Goal: Task Accomplishment & Management: Manage account settings

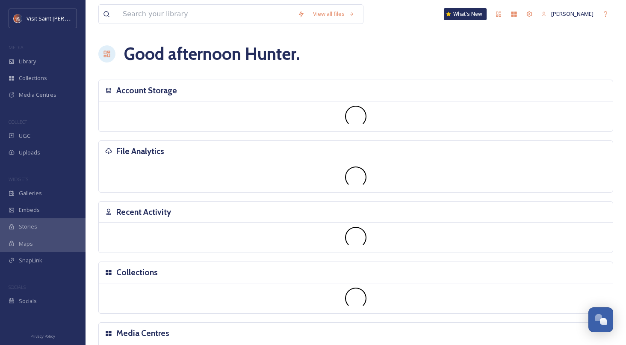
scroll to position [1457, 0]
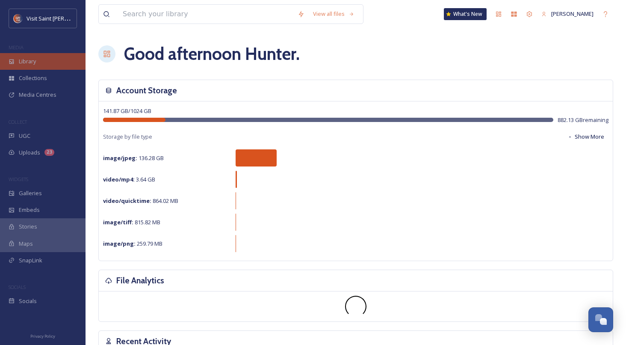
click at [17, 62] on div "Library" at bounding box center [43, 61] width 86 height 17
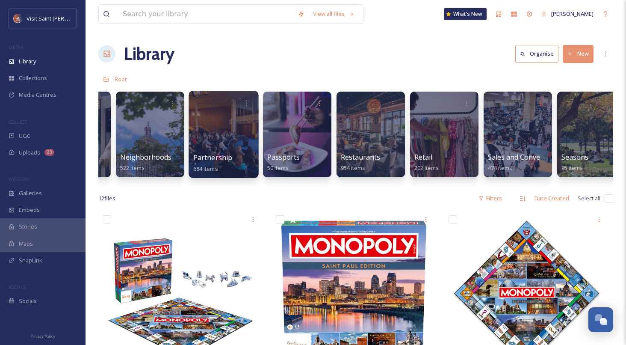
scroll to position [0, 860]
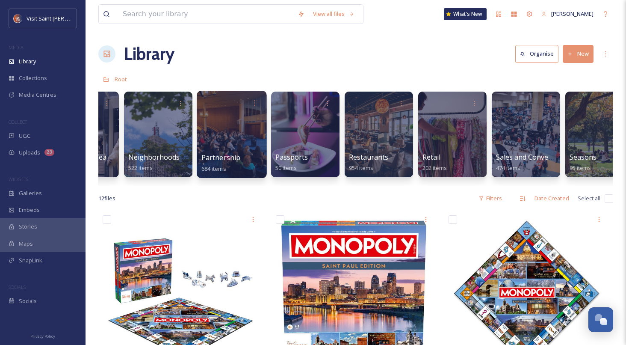
click at [230, 129] on div at bounding box center [232, 134] width 70 height 87
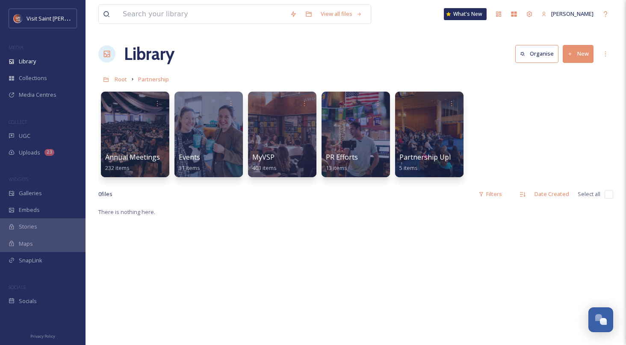
drag, startPoint x: 569, startPoint y: 49, endPoint x: 569, endPoint y: 60, distance: 10.7
click at [569, 49] on button "New" at bounding box center [578, 54] width 31 height 18
click at [569, 68] on div "File Upload" at bounding box center [569, 73] width 48 height 17
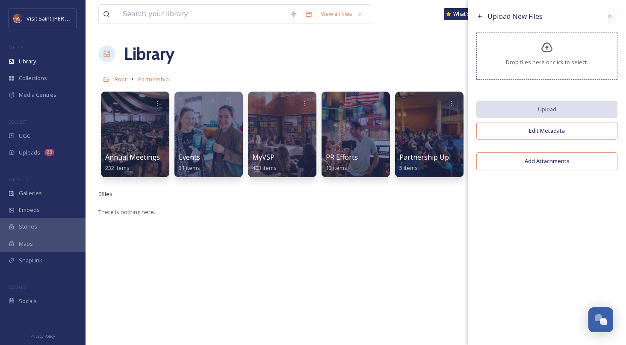
click at [569, 68] on div "Drop files here or click to select." at bounding box center [546, 56] width 141 height 47
click at [607, 21] on div at bounding box center [609, 16] width 15 height 15
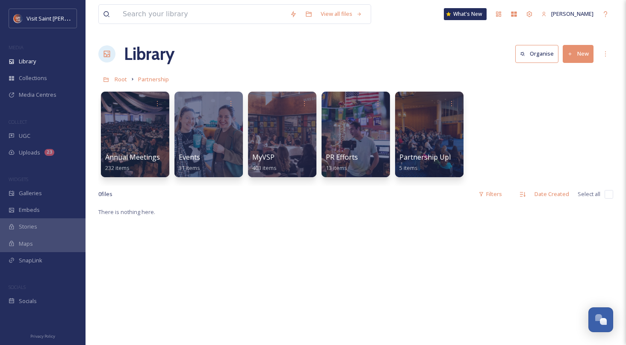
drag, startPoint x: 579, startPoint y: 53, endPoint x: 574, endPoint y: 63, distance: 11.1
click at [579, 53] on button "New" at bounding box center [578, 54] width 31 height 18
click at [562, 106] on span "Folder" at bounding box center [568, 107] width 16 height 8
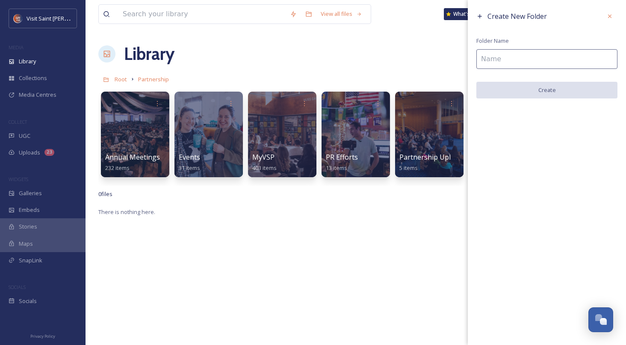
click at [497, 64] on input at bounding box center [546, 59] width 141 height 20
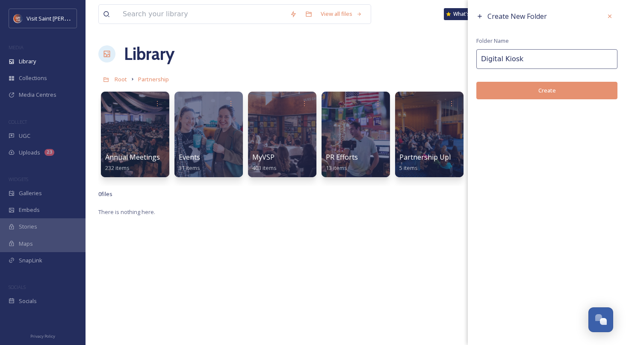
type input "Digital Kiosk"
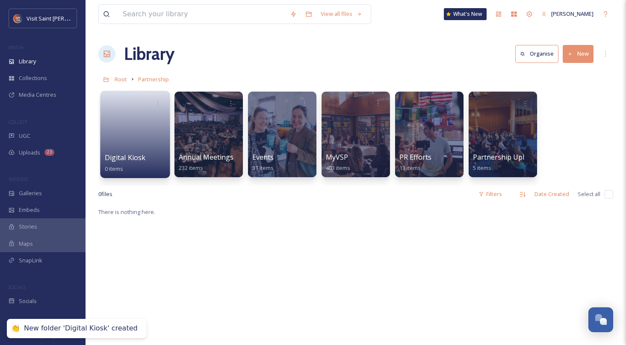
drag, startPoint x: 146, startPoint y: 144, endPoint x: 151, endPoint y: 144, distance: 4.3
click at [127, 144] on link at bounding box center [135, 131] width 61 height 41
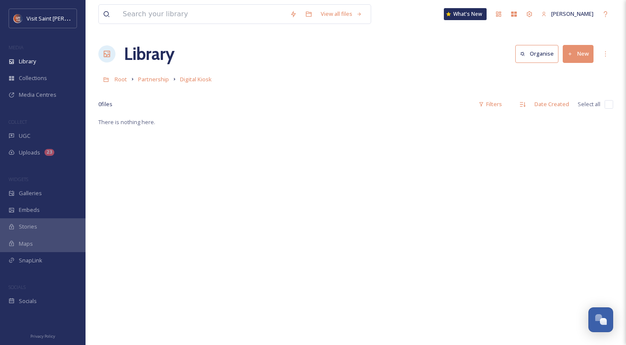
click at [579, 44] on div "Library Organise New" at bounding box center [355, 54] width 515 height 26
click at [573, 58] on button "New" at bounding box center [578, 54] width 31 height 18
click at [576, 104] on span "Folder" at bounding box center [568, 107] width 16 height 8
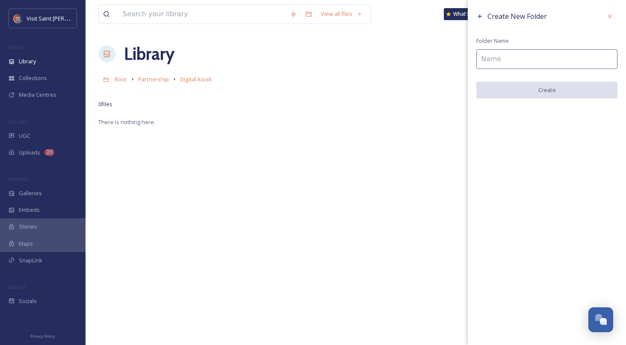
scroll to position [2, 0]
click at [612, 15] on icon at bounding box center [609, 16] width 7 height 7
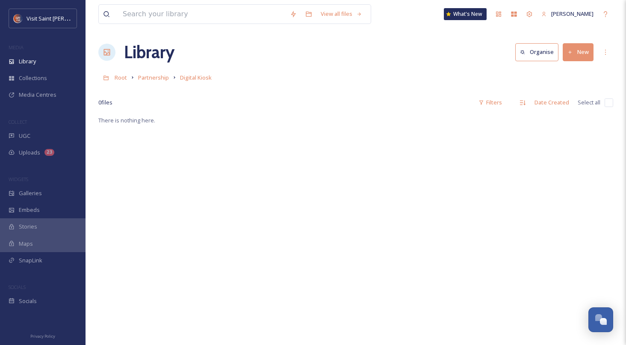
click at [585, 50] on button "New" at bounding box center [578, 52] width 31 height 18
click at [568, 72] on span "File Upload" at bounding box center [574, 72] width 28 height 8
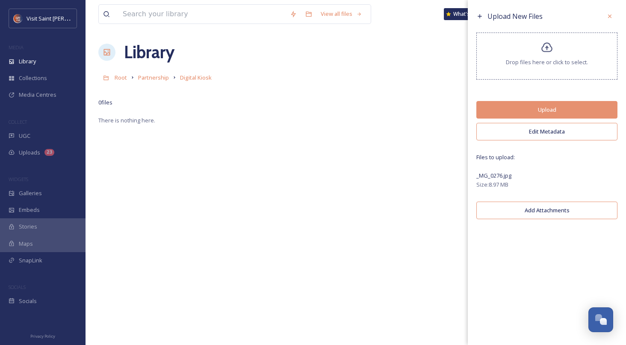
click at [547, 132] on button "Edit Metadata" at bounding box center [546, 132] width 141 height 18
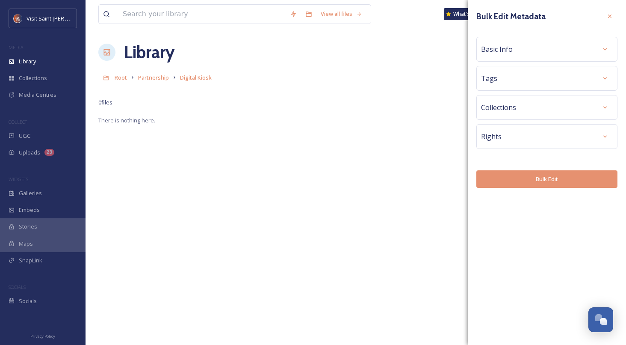
click at [547, 45] on div "Basic Info" at bounding box center [547, 48] width 132 height 15
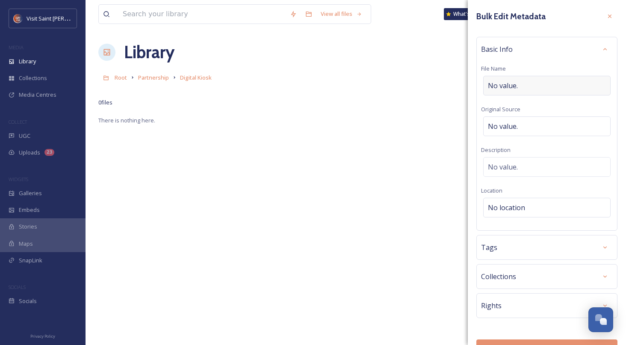
click at [531, 88] on div "No value." at bounding box center [546, 86] width 127 height 20
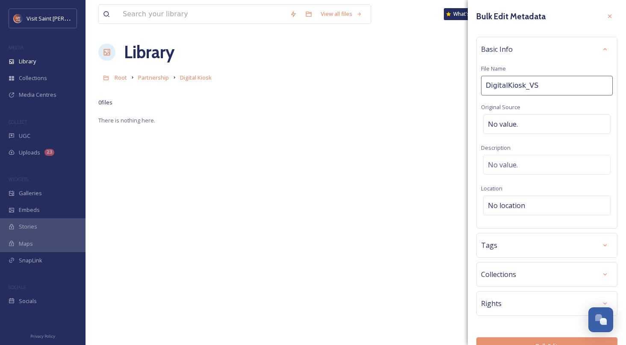
type input "DigitalKiosk_VSP"
click at [551, 204] on div "No location" at bounding box center [546, 208] width 127 height 20
click at [547, 207] on input at bounding box center [547, 207] width 127 height 19
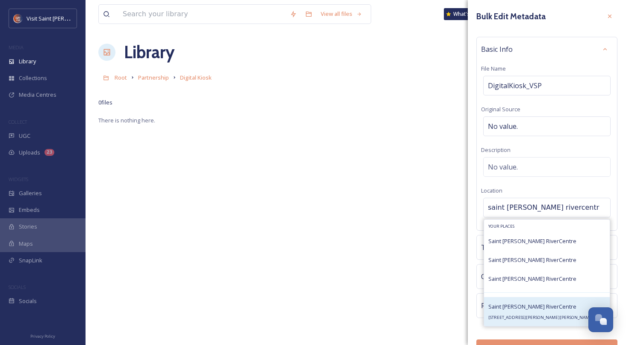
type input "saint paul rivercentr"
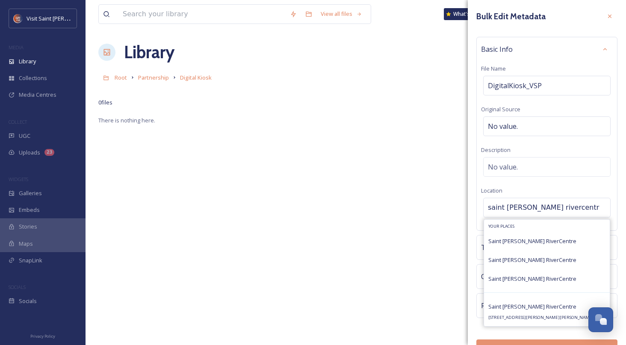
click at [532, 305] on span "Saint Paul RiverCentre" at bounding box center [532, 306] width 88 height 8
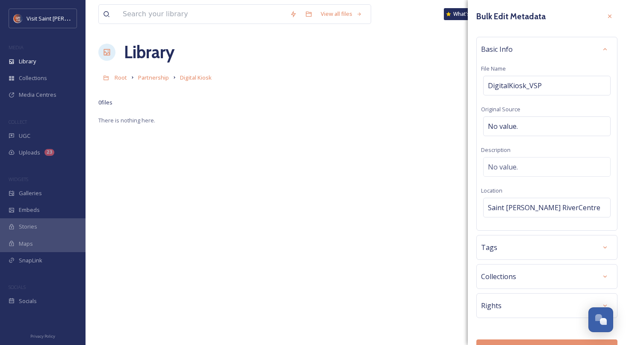
click at [574, 303] on div "Rights" at bounding box center [547, 305] width 132 height 15
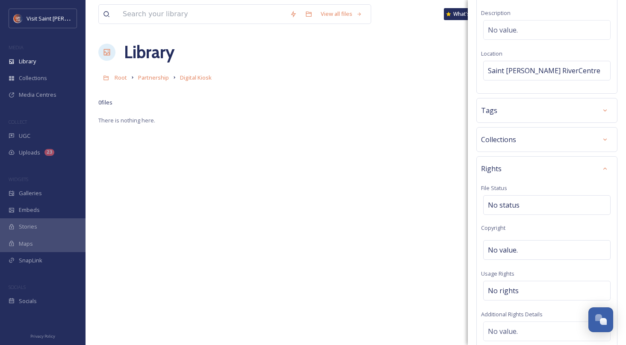
scroll to position [148, 0]
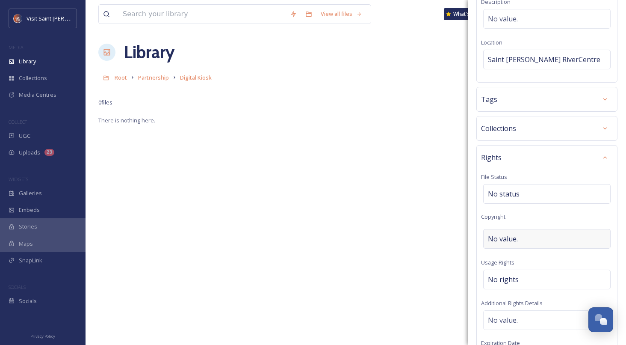
click at [537, 239] on div "No value." at bounding box center [546, 239] width 127 height 20
type input "[PERSON_NAME], Visit [GEOGRAPHIC_DATA][PERSON_NAME]"
click at [578, 154] on div "Rights" at bounding box center [547, 157] width 132 height 15
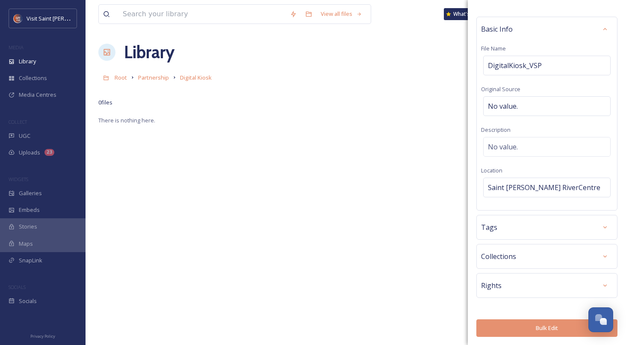
click at [524, 332] on button "Bulk Edit" at bounding box center [546, 328] width 141 height 18
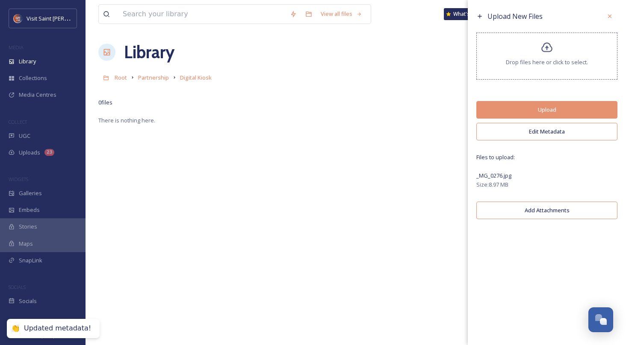
click at [544, 112] on button "Upload" at bounding box center [546, 110] width 141 height 18
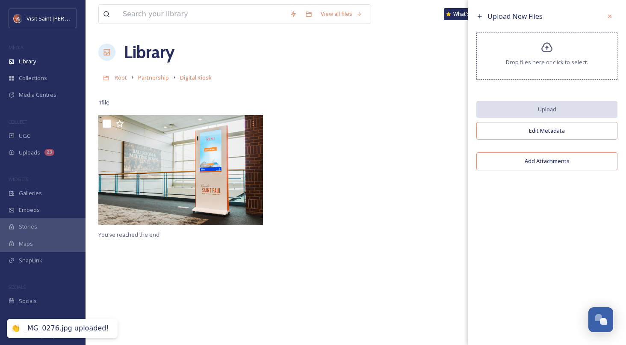
click at [611, 14] on icon at bounding box center [609, 16] width 7 height 7
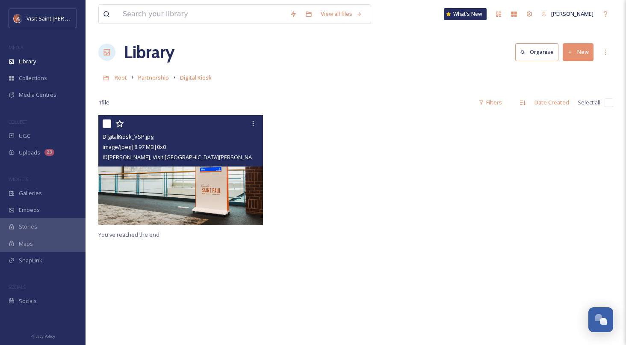
click at [210, 189] on img at bounding box center [180, 170] width 165 height 110
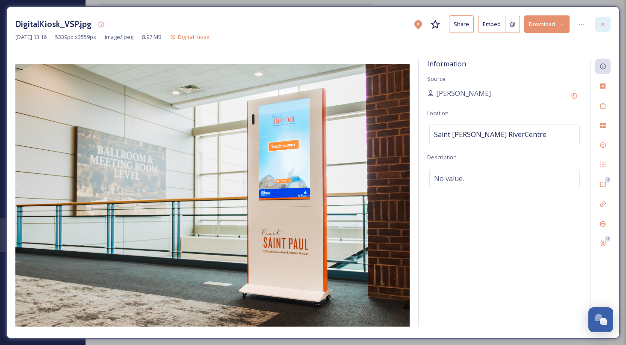
click at [600, 22] on icon at bounding box center [603, 24] width 7 height 7
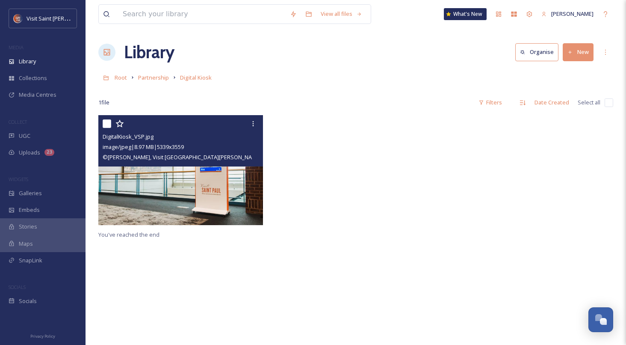
click at [279, 147] on div at bounding box center [356, 172] width 169 height 114
click at [205, 205] on img at bounding box center [180, 170] width 165 height 110
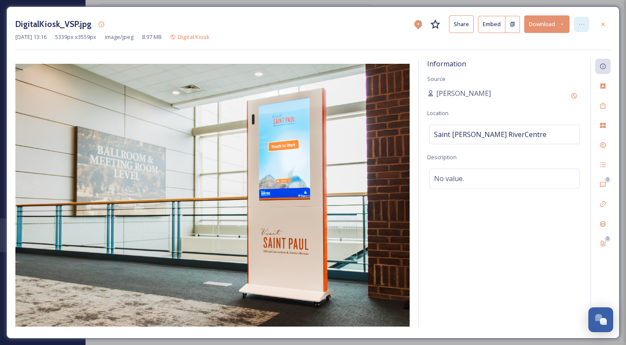
click at [588, 24] on div at bounding box center [581, 24] width 15 height 15
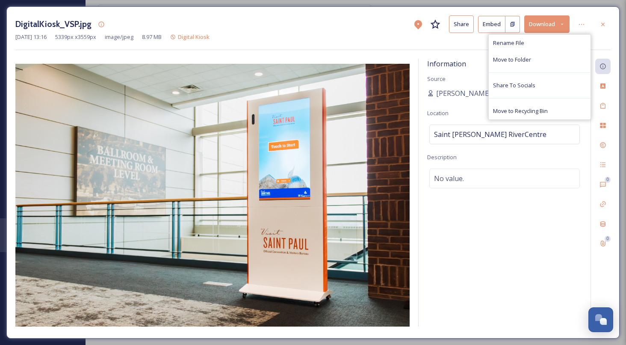
click at [461, 24] on button "Share" at bounding box center [461, 24] width 25 height 18
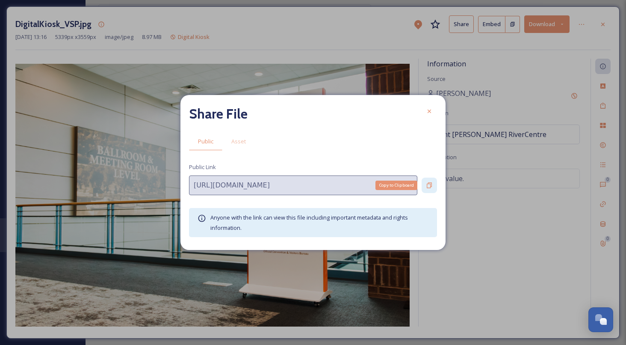
click at [428, 185] on icon at bounding box center [429, 185] width 7 height 7
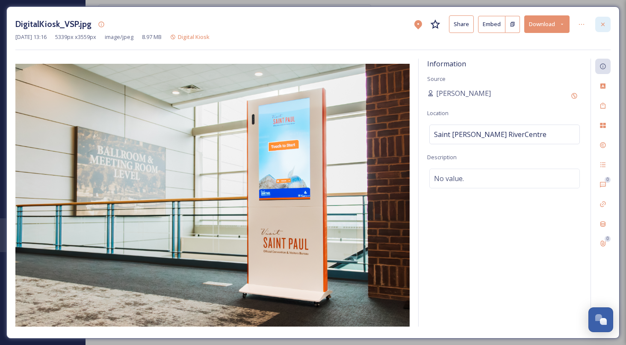
click at [603, 22] on icon at bounding box center [603, 24] width 7 height 7
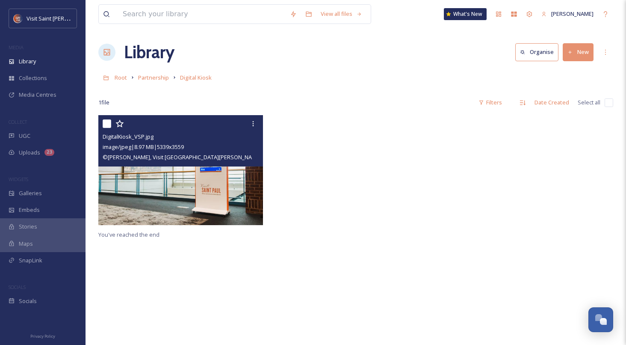
drag, startPoint x: 290, startPoint y: 171, endPoint x: 300, endPoint y: 173, distance: 10.0
click at [290, 171] on div at bounding box center [356, 172] width 169 height 114
drag, startPoint x: 312, startPoint y: 175, endPoint x: 309, endPoint y: 192, distance: 17.0
click at [312, 175] on div at bounding box center [356, 172] width 169 height 114
click at [198, 198] on img at bounding box center [180, 170] width 165 height 110
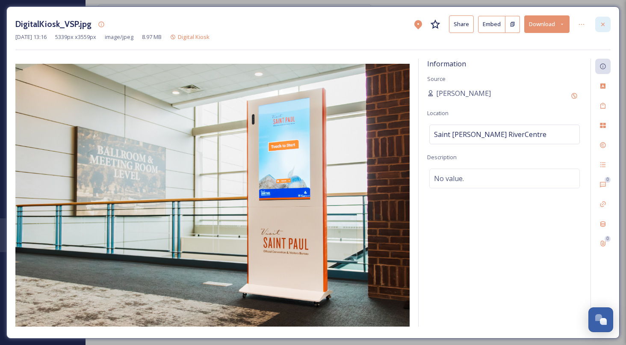
click at [606, 23] on div at bounding box center [602, 24] width 15 height 15
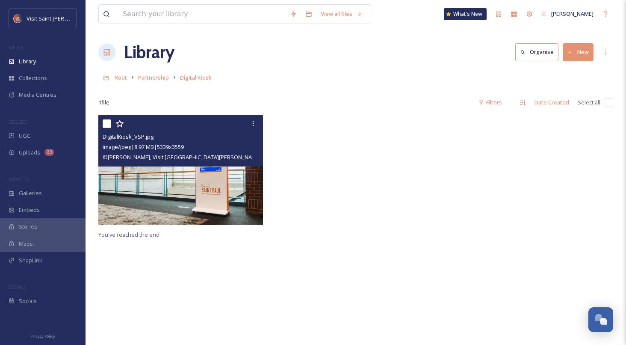
click at [201, 198] on img at bounding box center [180, 170] width 165 height 110
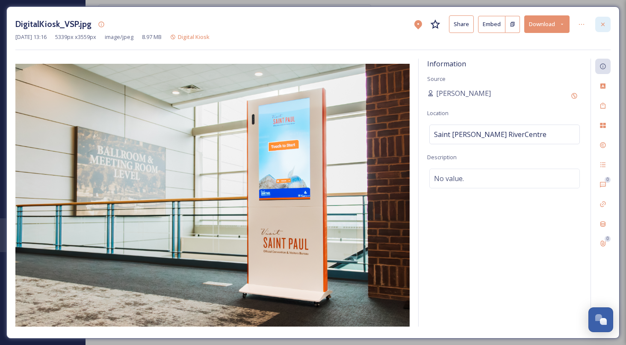
click at [600, 27] on icon at bounding box center [603, 24] width 7 height 7
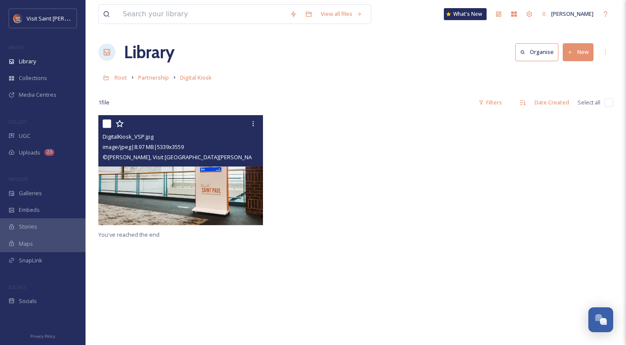
click at [358, 250] on div "DigitalKiosk_VSP.jpg image/jpeg | 8.97 MB | 5339 x 3559 © Hunter Meyer, Visit S…" at bounding box center [355, 287] width 515 height 345
click at [187, 206] on img at bounding box center [180, 170] width 165 height 110
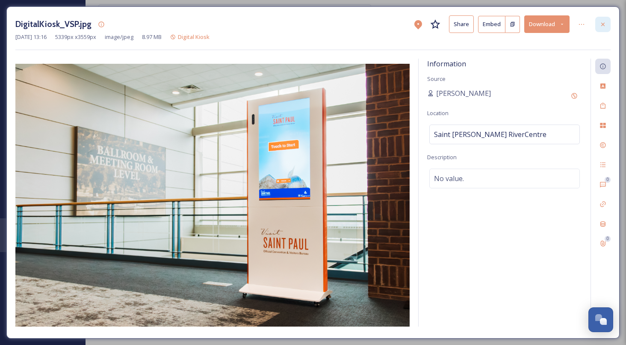
click at [606, 21] on icon at bounding box center [603, 24] width 7 height 7
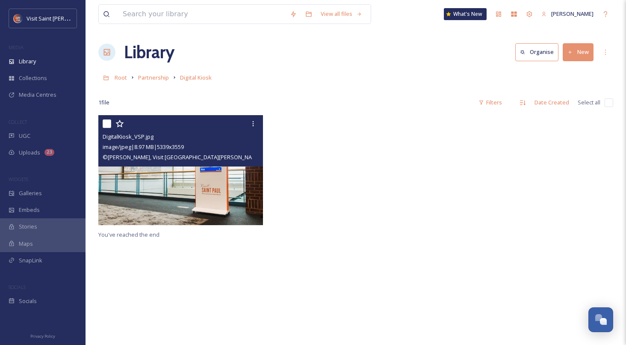
click at [395, 195] on div at bounding box center [356, 172] width 169 height 114
click at [386, 194] on div at bounding box center [356, 172] width 169 height 114
drag, startPoint x: 473, startPoint y: 167, endPoint x: 370, endPoint y: 187, distance: 104.7
click at [473, 167] on div at bounding box center [528, 172] width 169 height 114
click at [364, 190] on div at bounding box center [356, 172] width 169 height 114
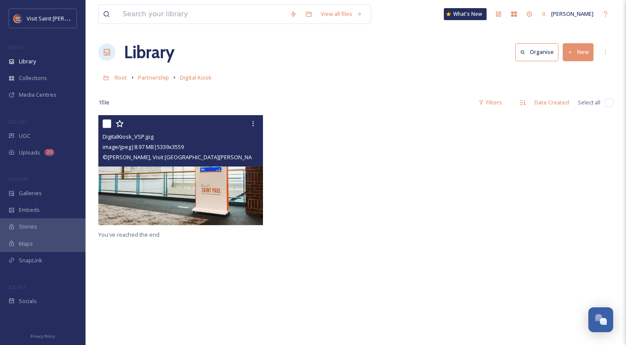
click at [117, 184] on img at bounding box center [180, 170] width 165 height 110
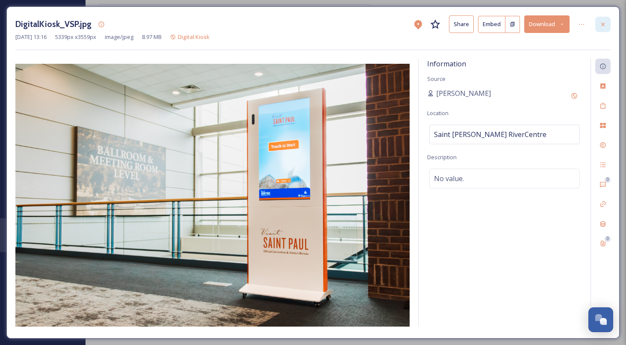
click at [604, 26] on icon at bounding box center [602, 23] width 3 height 3
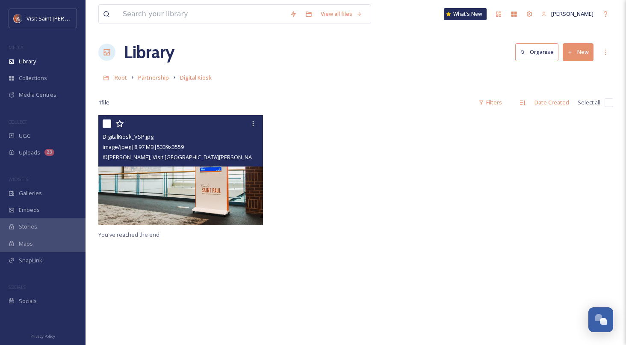
click at [371, 206] on div at bounding box center [356, 172] width 169 height 114
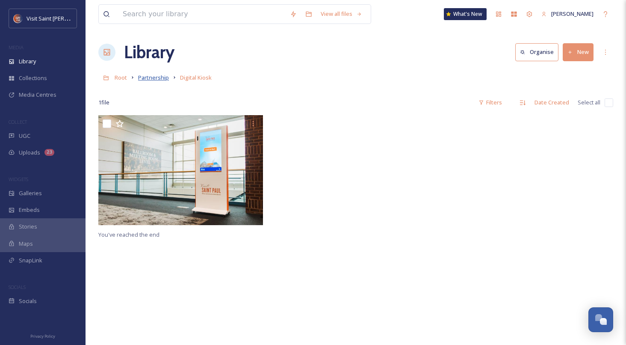
click at [150, 79] on span "Partnership" at bounding box center [153, 78] width 31 height 8
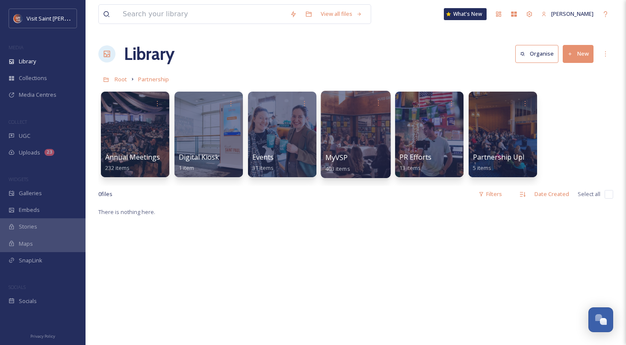
click at [346, 137] on div at bounding box center [356, 134] width 70 height 87
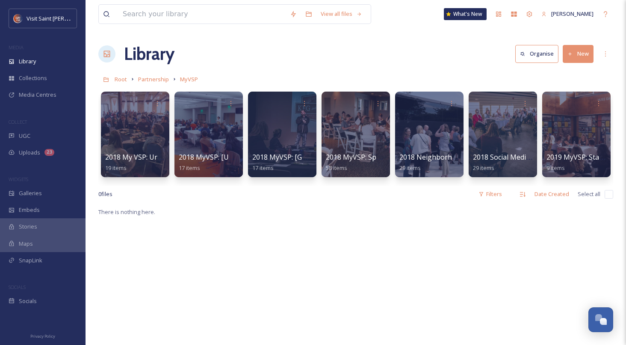
click at [581, 55] on button "New" at bounding box center [578, 54] width 31 height 18
click at [569, 107] on span "Folder" at bounding box center [568, 107] width 16 height 8
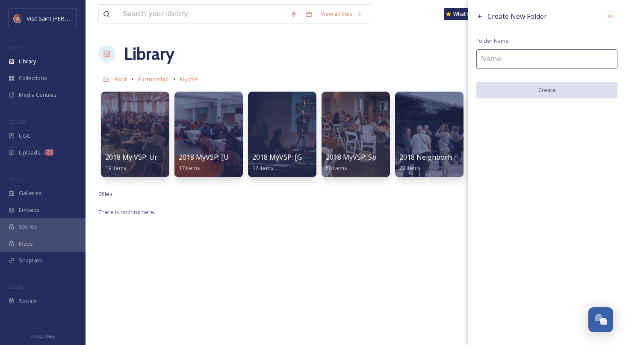
click at [536, 56] on input at bounding box center [546, 59] width 141 height 20
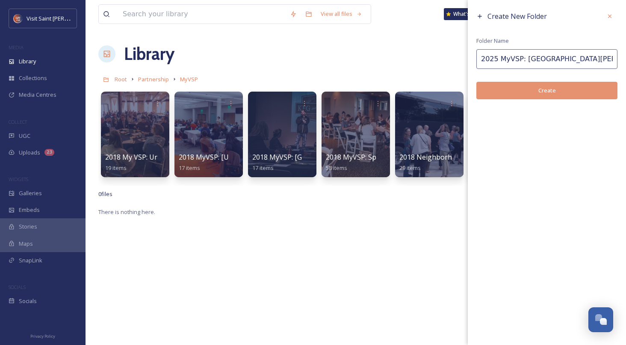
type input "2025 MyVSP: [GEOGRAPHIC_DATA][PERSON_NAME]"
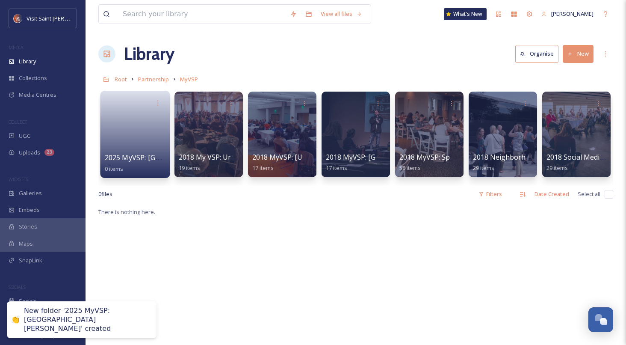
click at [143, 133] on link at bounding box center [135, 131] width 61 height 41
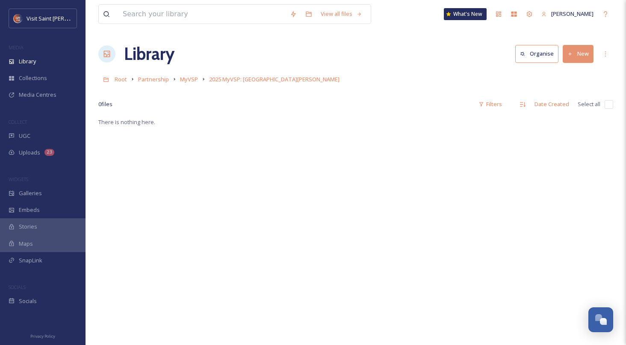
click at [569, 46] on button "New" at bounding box center [578, 54] width 31 height 18
click at [569, 104] on span "Folder" at bounding box center [568, 107] width 16 height 8
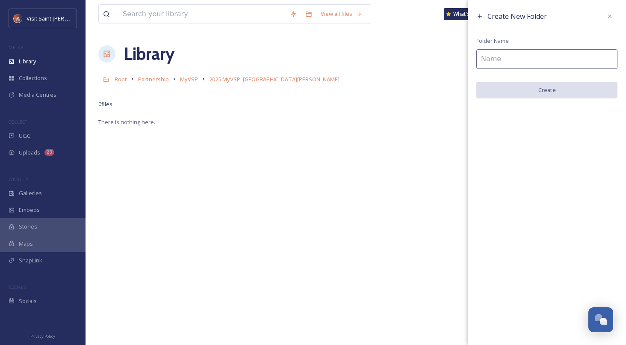
drag, startPoint x: 609, startPoint y: 18, endPoint x: 591, endPoint y: 35, distance: 25.1
click at [609, 18] on icon at bounding box center [609, 16] width 7 height 7
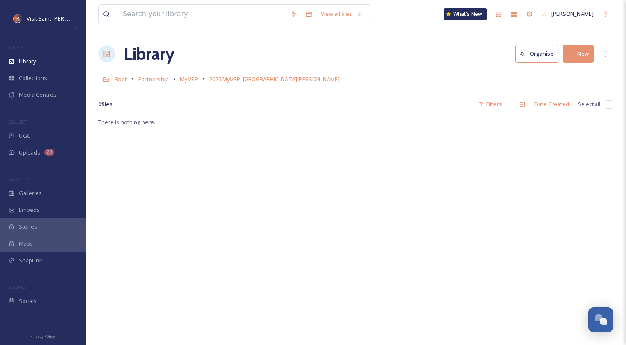
click at [570, 59] on button "New" at bounding box center [578, 54] width 31 height 18
click at [571, 71] on span "File Upload" at bounding box center [574, 74] width 28 height 8
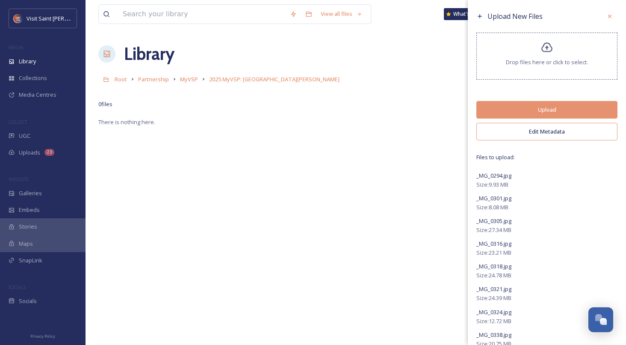
click at [559, 133] on button "Edit Metadata" at bounding box center [546, 132] width 141 height 18
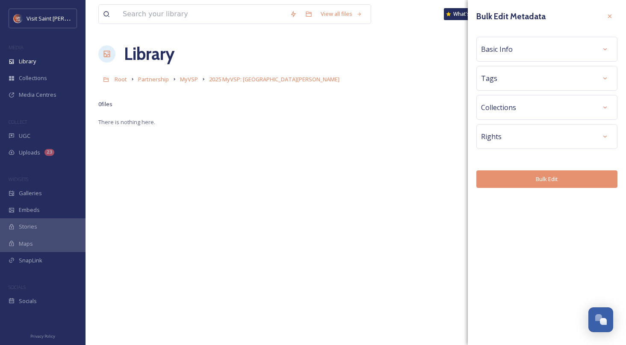
click at [552, 44] on div "Basic Info" at bounding box center [547, 48] width 132 height 15
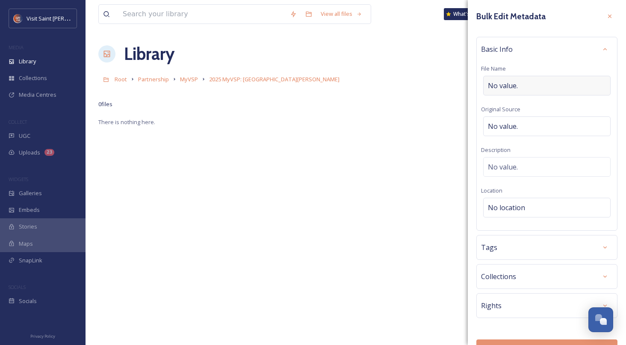
click at [530, 86] on div "No value." at bounding box center [546, 86] width 127 height 20
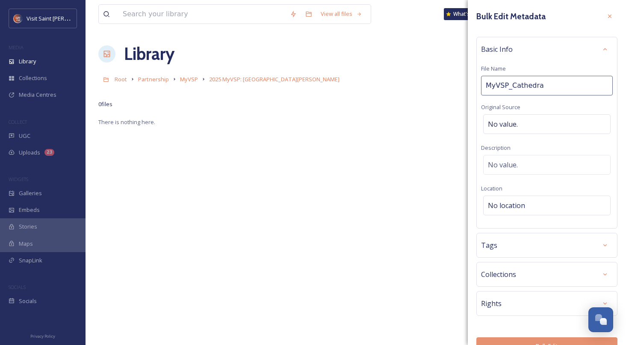
type input "MyVSP_Cathedral"
click at [542, 207] on div "No location" at bounding box center [546, 208] width 127 height 20
click at [539, 207] on input at bounding box center [547, 207] width 127 height 19
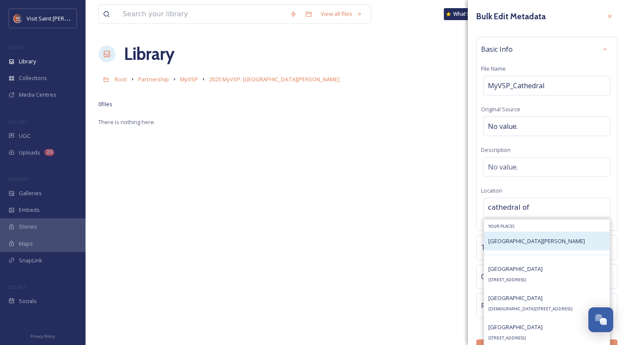
type input "cathedral of"
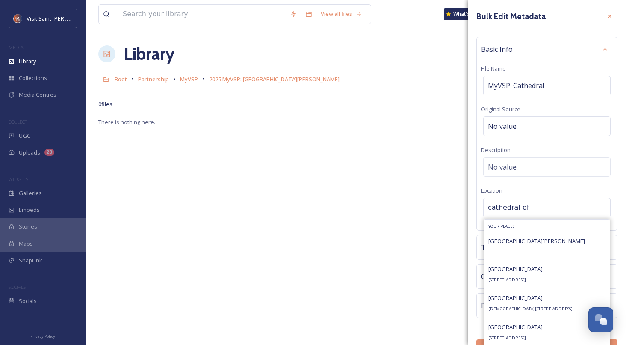
click at [530, 239] on span "Cathedral of Saint Paul" at bounding box center [536, 241] width 97 height 8
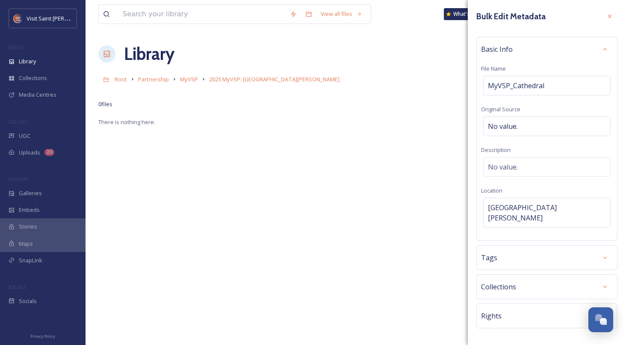
click at [555, 308] on div "Rights" at bounding box center [547, 315] width 132 height 15
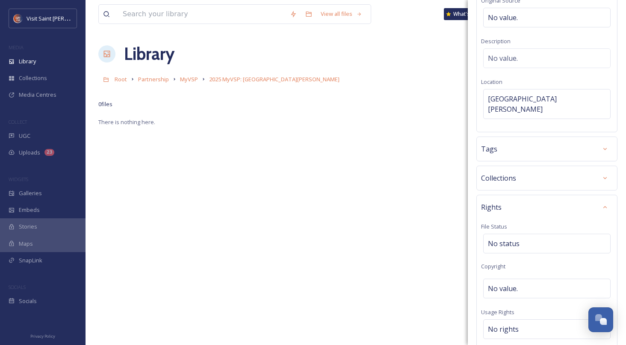
scroll to position [124, 0]
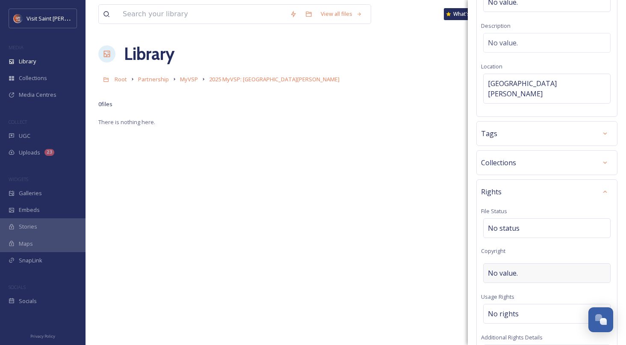
click at [520, 263] on div "No value." at bounding box center [546, 273] width 127 height 20
type input "[PERSON_NAME], Visit [GEOGRAPHIC_DATA][PERSON_NAME]"
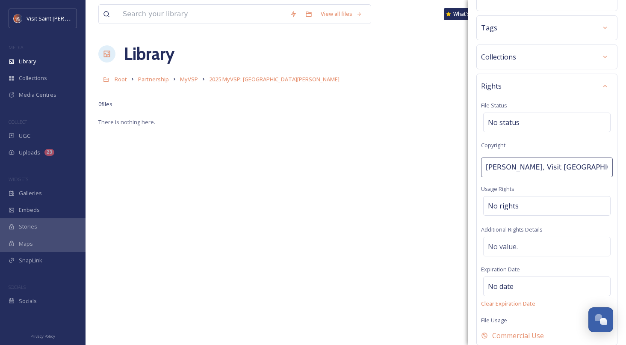
scroll to position [266, 0]
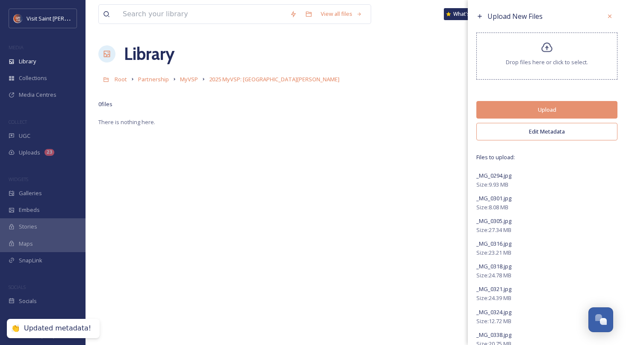
click at [536, 113] on button "Upload" at bounding box center [546, 110] width 141 height 18
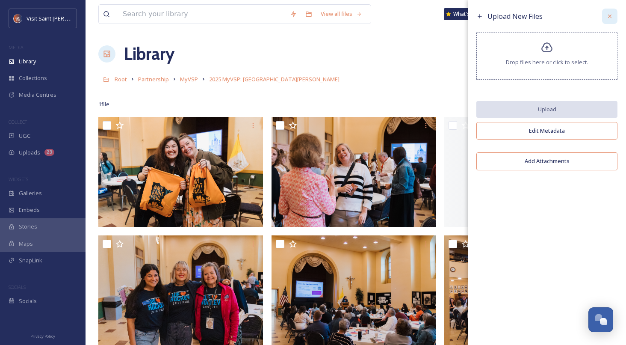
click at [610, 15] on icon at bounding box center [609, 16] width 7 height 7
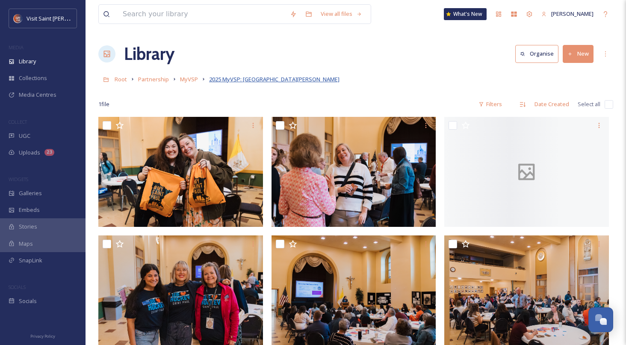
click at [275, 77] on span "2025 MyVSP: [GEOGRAPHIC_DATA][PERSON_NAME]" at bounding box center [274, 79] width 130 height 8
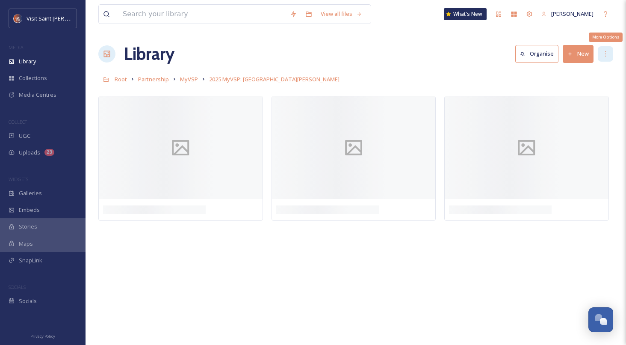
click at [601, 53] on div "More Options" at bounding box center [605, 53] width 15 height 15
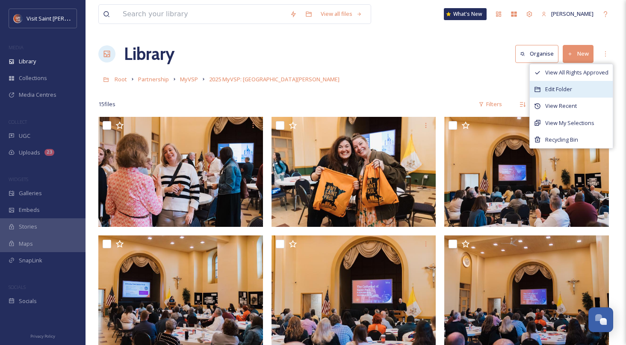
click at [552, 86] on span "Edit Folder" at bounding box center [558, 89] width 27 height 8
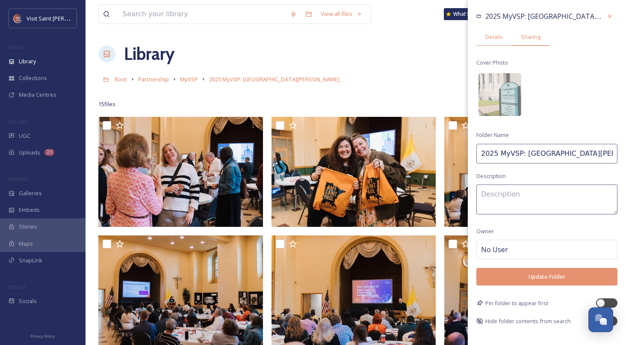
click at [527, 32] on div "Sharing" at bounding box center [531, 37] width 38 height 18
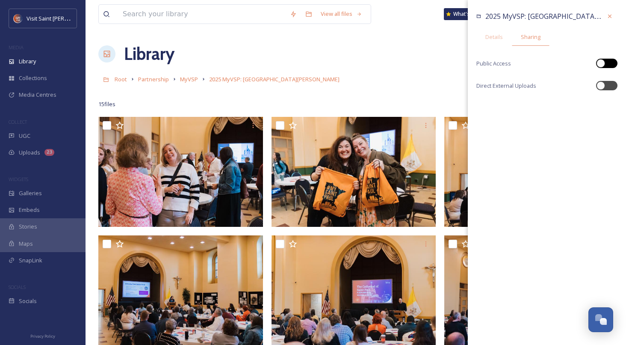
click at [600, 60] on div at bounding box center [601, 63] width 9 height 9
checkbox input "true"
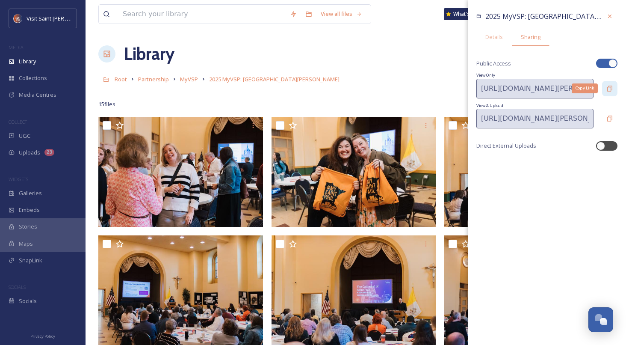
click at [610, 86] on icon at bounding box center [609, 89] width 5 height 6
click at [609, 114] on div "Copy Link" at bounding box center [609, 118] width 15 height 15
click at [610, 83] on div "Copy Link" at bounding box center [609, 88] width 15 height 15
click at [606, 17] on div at bounding box center [609, 16] width 15 height 15
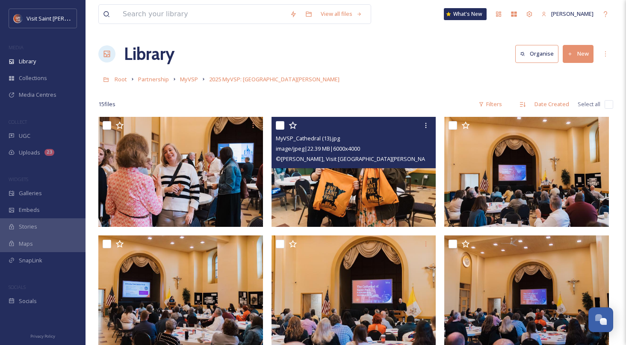
click at [328, 172] on img at bounding box center [354, 172] width 165 height 110
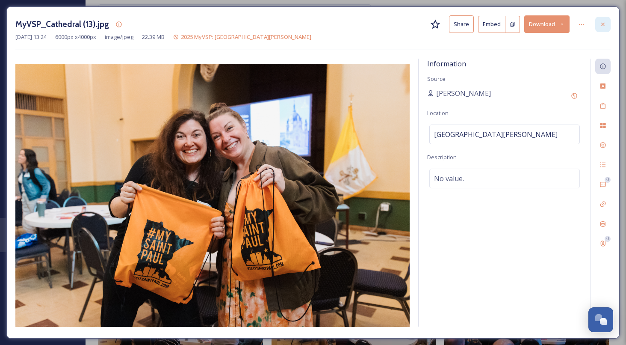
click at [602, 23] on icon at bounding box center [603, 24] width 7 height 7
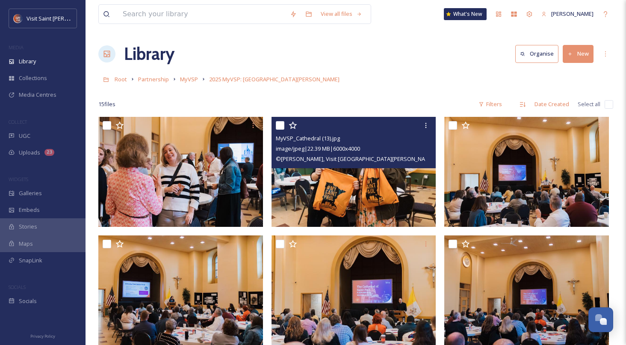
click at [339, 57] on div "Library Organise New" at bounding box center [355, 54] width 515 height 26
click at [335, 57] on div "Library Organise New" at bounding box center [355, 54] width 515 height 26
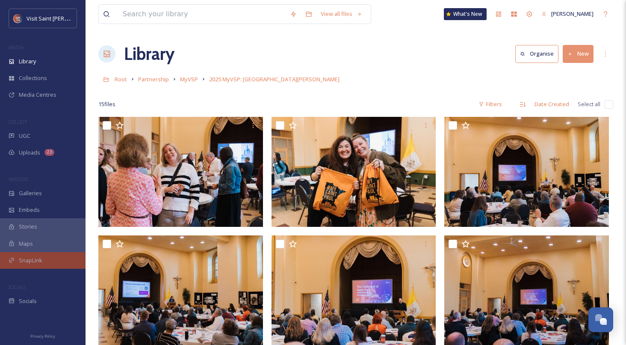
click at [33, 257] on span "SnapLink" at bounding box center [31, 260] width 24 height 8
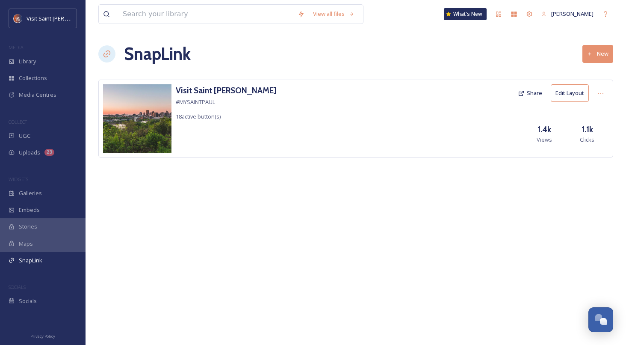
click at [186, 90] on h3 "Visit Saint [PERSON_NAME]" at bounding box center [226, 90] width 101 height 12
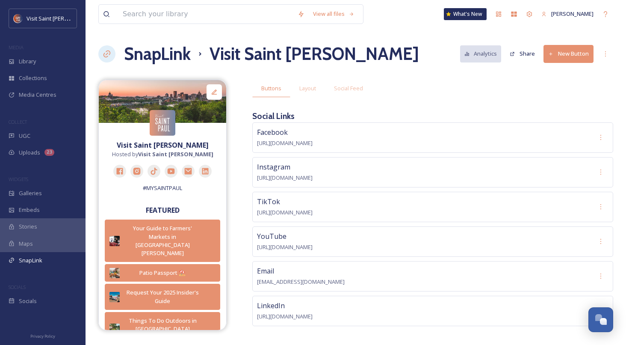
click at [564, 46] on div "SnapLink Visit Saint Paul Analytics Share New Button" at bounding box center [355, 54] width 515 height 26
click at [564, 50] on button "New Button" at bounding box center [569, 54] width 50 height 18
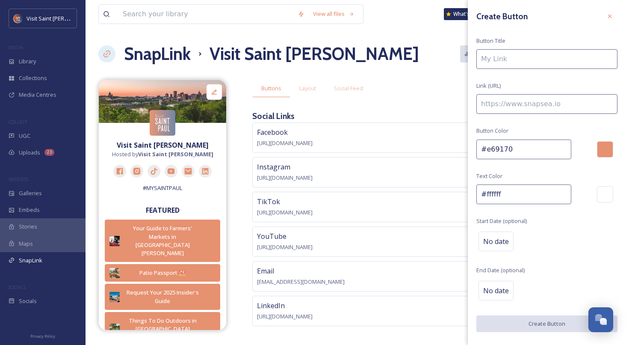
click at [548, 58] on input at bounding box center [546, 59] width 141 height 20
type input "Como Neighborhood"
click at [558, 105] on input at bounding box center [546, 104] width 141 height 20
paste input "https://bit.ly/3K0iXCj"
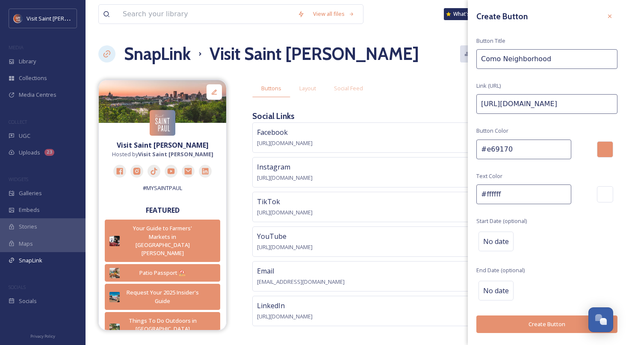
type input "https://bit.ly/3K0iXCj"
click at [561, 82] on div "Create Button Button Title Como Neighborhood Link (URL) https://bit.ly/3K0iXCj …" at bounding box center [547, 170] width 158 height 341
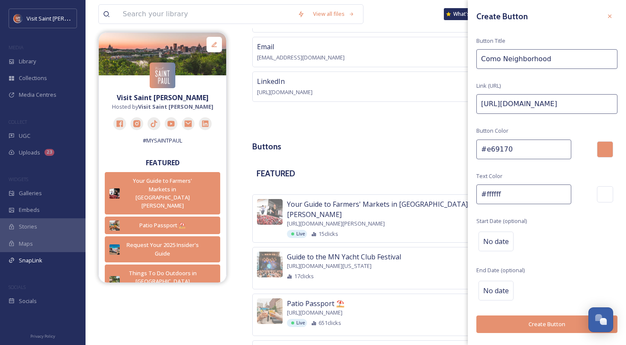
click at [544, 320] on button "Create Button" at bounding box center [546, 324] width 141 height 18
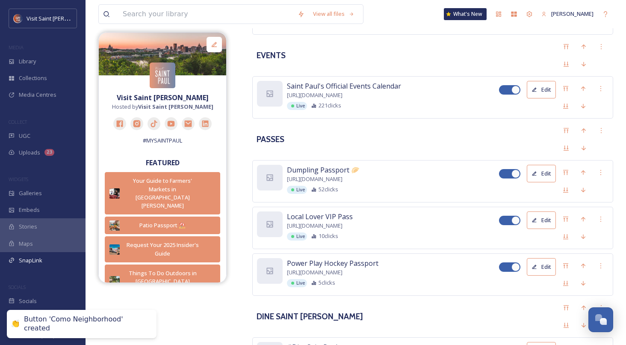
scroll to position [1174, 0]
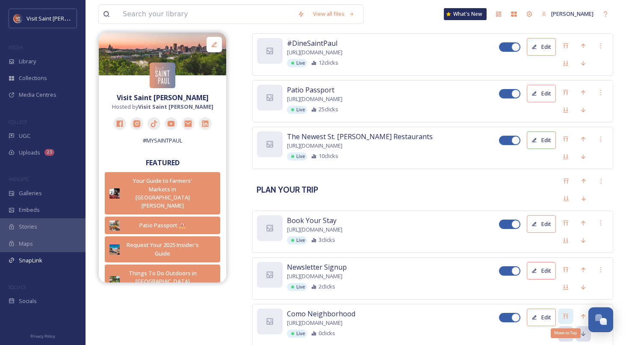
click at [571, 308] on div "Move to Top" at bounding box center [565, 315] width 15 height 15
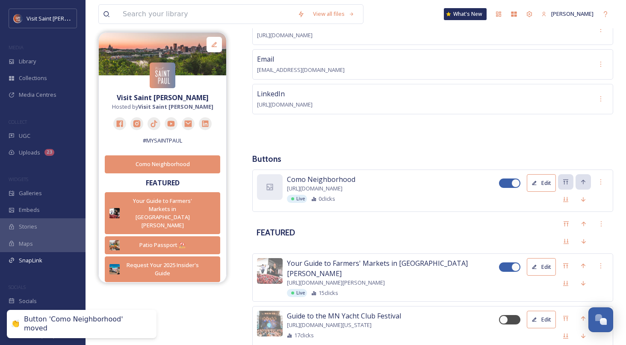
scroll to position [219, 0]
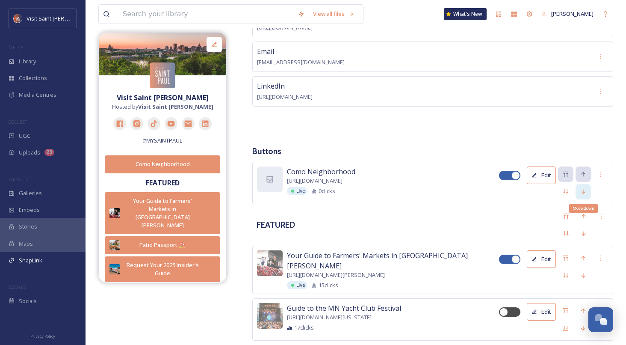
click at [578, 190] on div "Move down" at bounding box center [583, 191] width 15 height 15
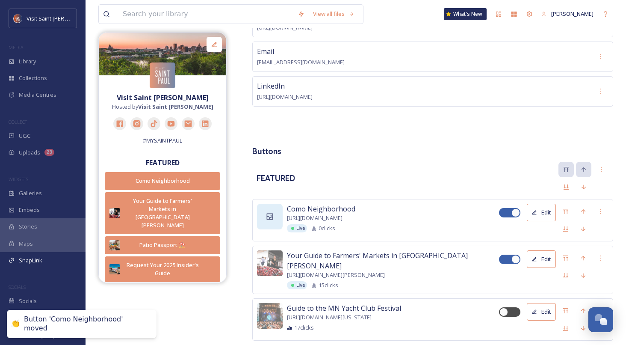
click at [273, 219] on div at bounding box center [270, 217] width 26 height 26
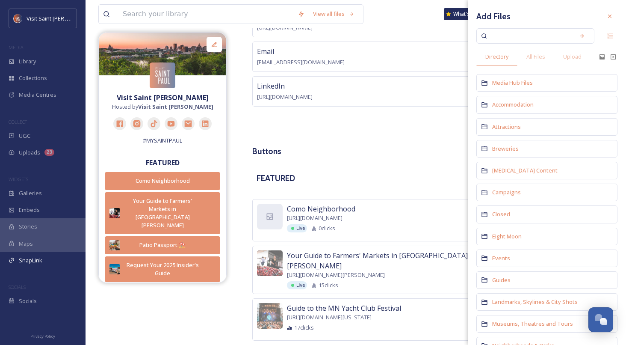
click at [515, 38] on input at bounding box center [529, 36] width 81 height 19
type input "c"
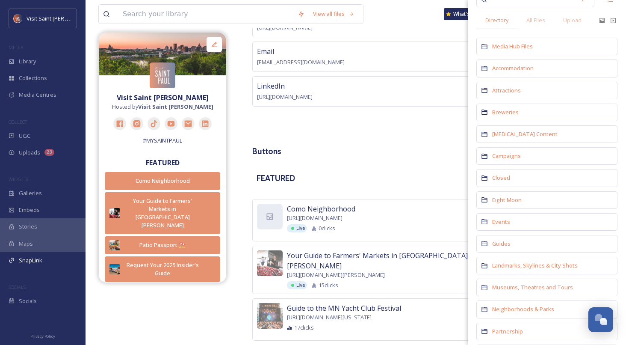
scroll to position [47, 0]
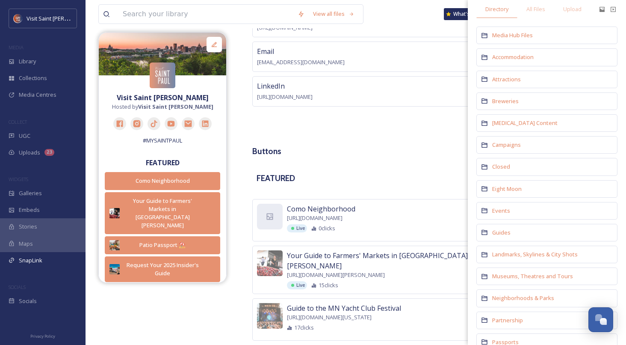
click at [527, 295] on span "Neighborhoods & Parks" at bounding box center [523, 298] width 62 height 8
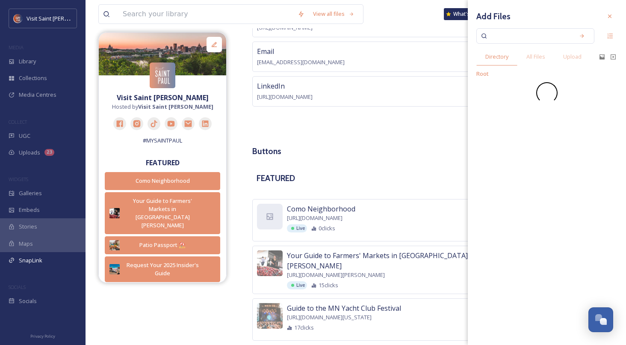
scroll to position [0, 0]
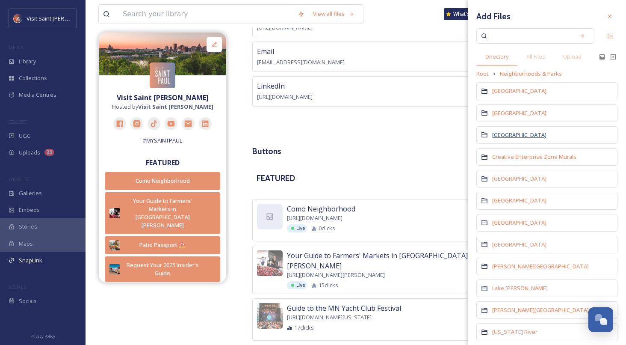
click at [503, 131] on span "Como Lake" at bounding box center [519, 135] width 54 height 8
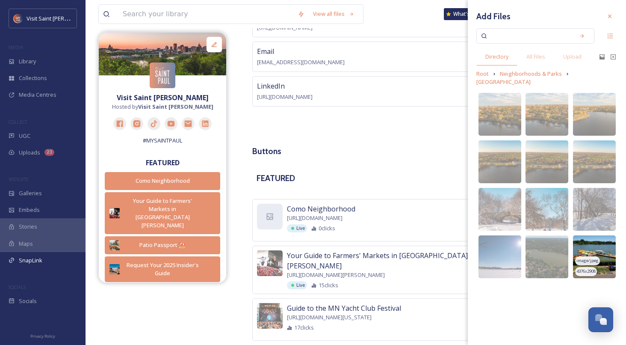
click at [605, 249] on img at bounding box center [594, 256] width 43 height 43
click at [612, 14] on icon at bounding box center [609, 16] width 7 height 7
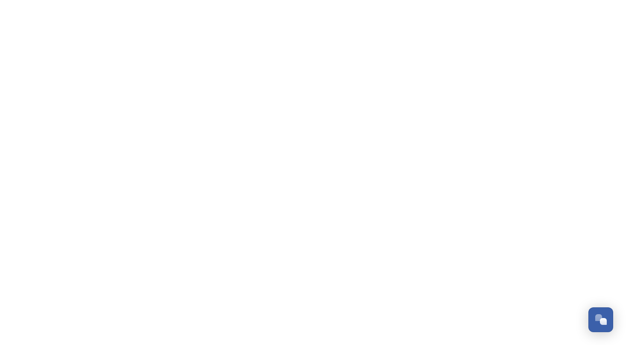
scroll to position [1457, 0]
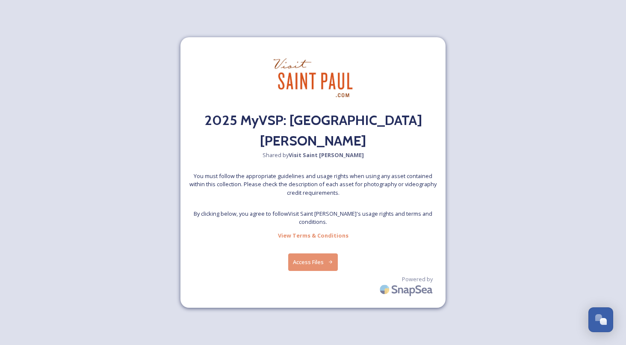
click at [321, 253] on button "Access Files" at bounding box center [313, 262] width 50 height 18
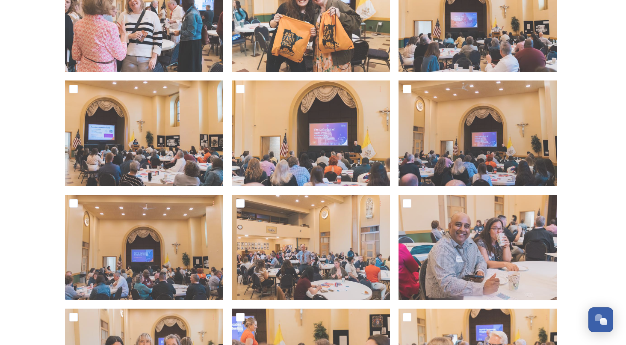
scroll to position [0, 0]
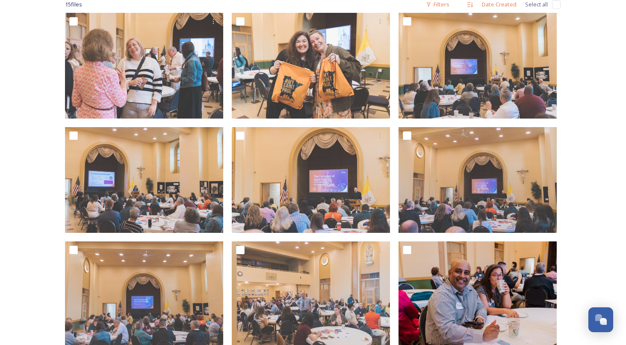
scroll to position [433, 0]
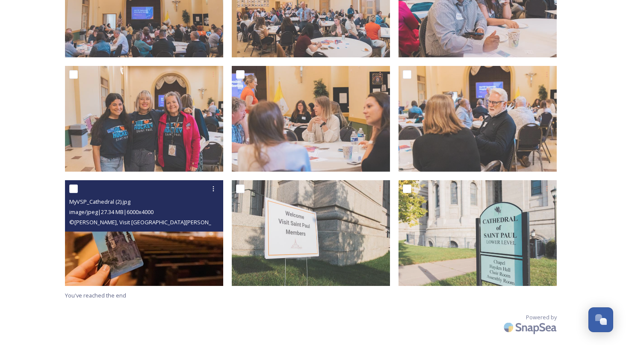
click at [133, 228] on div "MyVSP_Cathedral (2).jpg image/jpeg | 27.34 MB | 6000 x 4000 © Hunter Meyer, Vis…" at bounding box center [144, 205] width 158 height 51
click at [136, 241] on img at bounding box center [144, 233] width 158 height 106
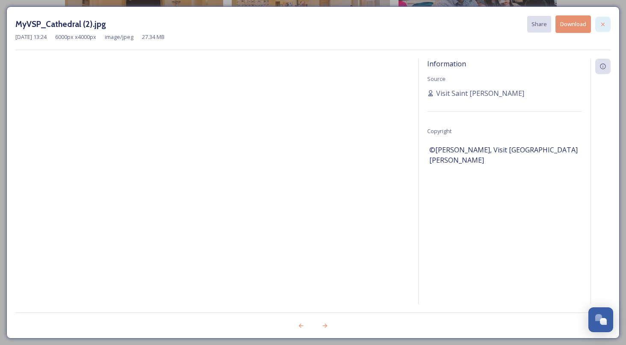
click at [609, 21] on div at bounding box center [602, 24] width 15 height 15
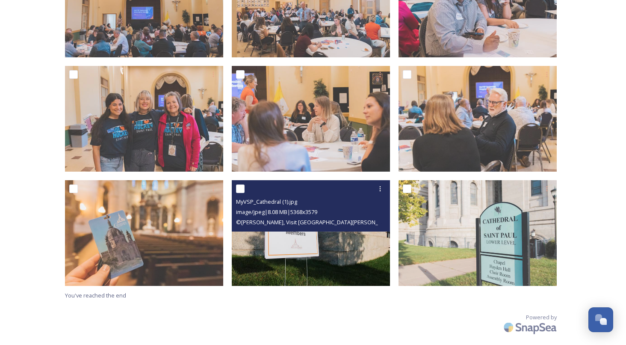
click at [294, 234] on img at bounding box center [311, 233] width 158 height 106
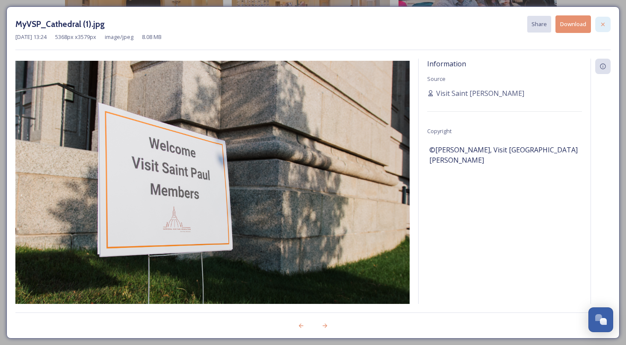
click at [605, 24] on icon at bounding box center [603, 24] width 7 height 7
